Goal: Transaction & Acquisition: Purchase product/service

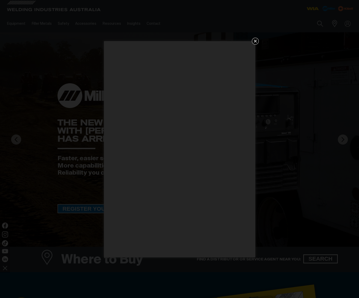
click at [254, 41] on icon "Get 5 WIA Welding Guides Free!" at bounding box center [255, 41] width 6 height 6
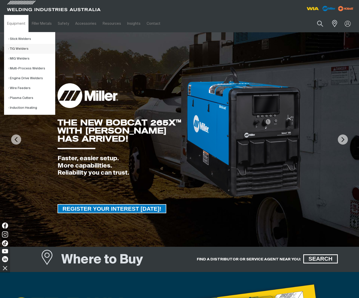
click at [27, 49] on link "TIG Welders" at bounding box center [31, 49] width 47 height 10
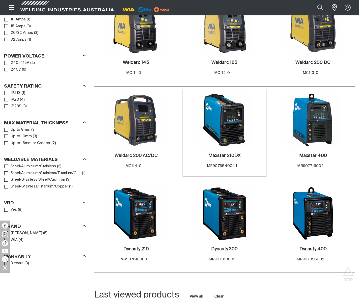
scroll to position [302, 0]
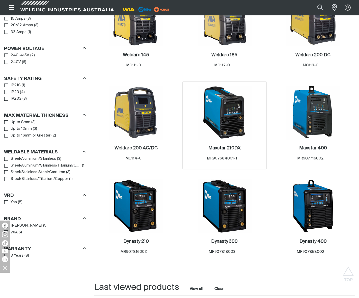
click at [250, 124] on img at bounding box center [224, 112] width 54 height 54
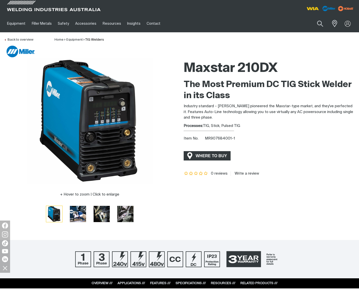
click at [223, 156] on span "WHERE TO BUY" at bounding box center [211, 156] width 38 height 8
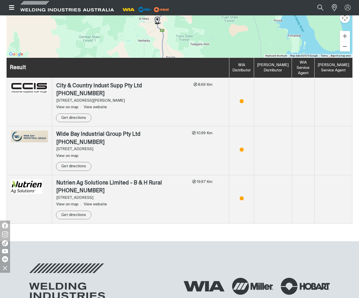
scroll to position [302, 0]
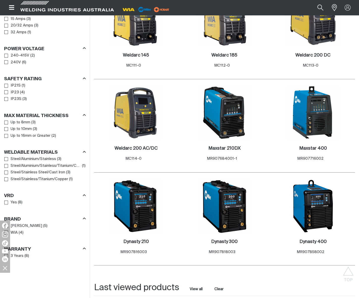
scroll to position [302, 0]
